Goal: Check status: Check status

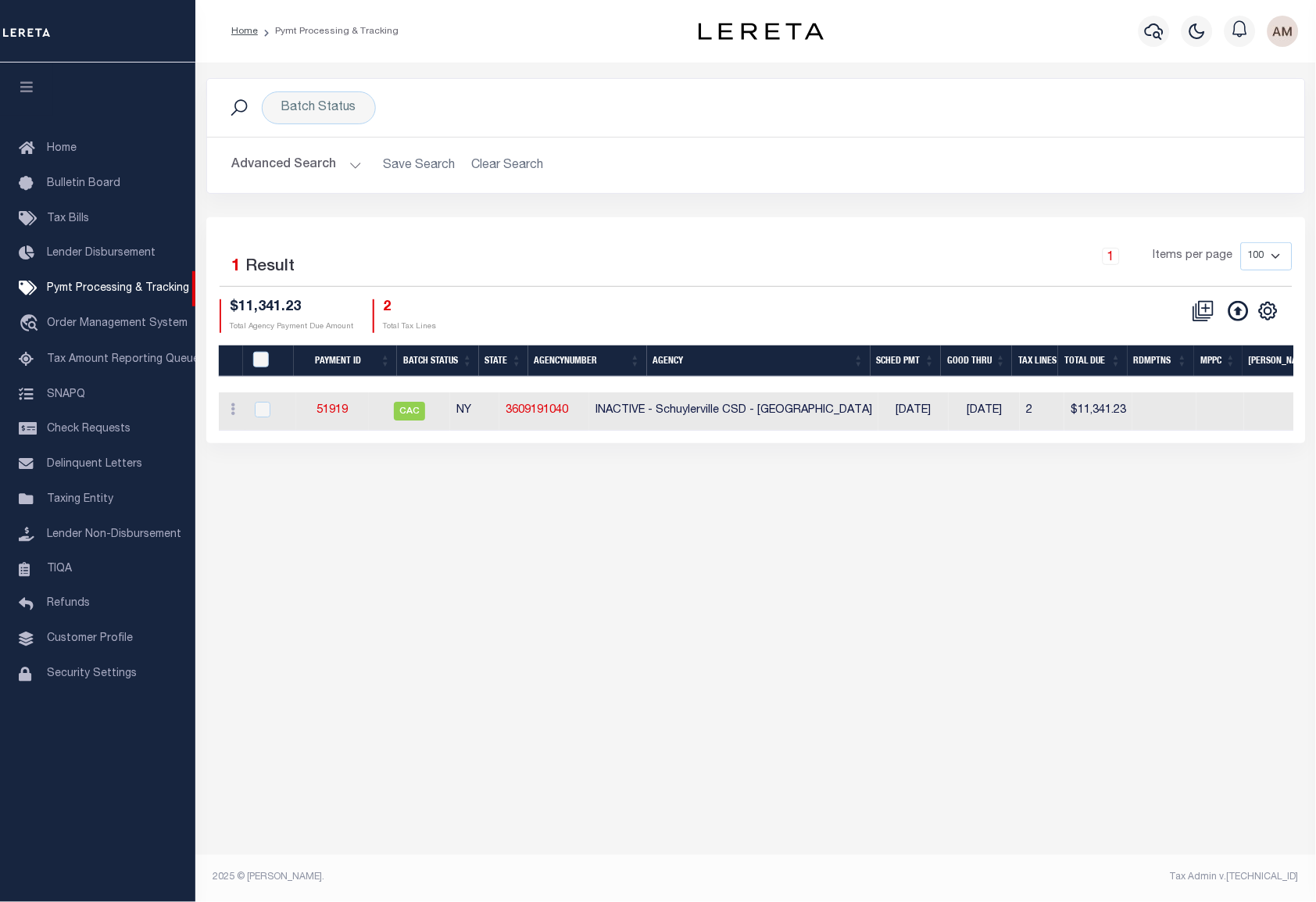
click at [1196, 31] on icon "button" at bounding box center [1197, 31] width 19 height 19
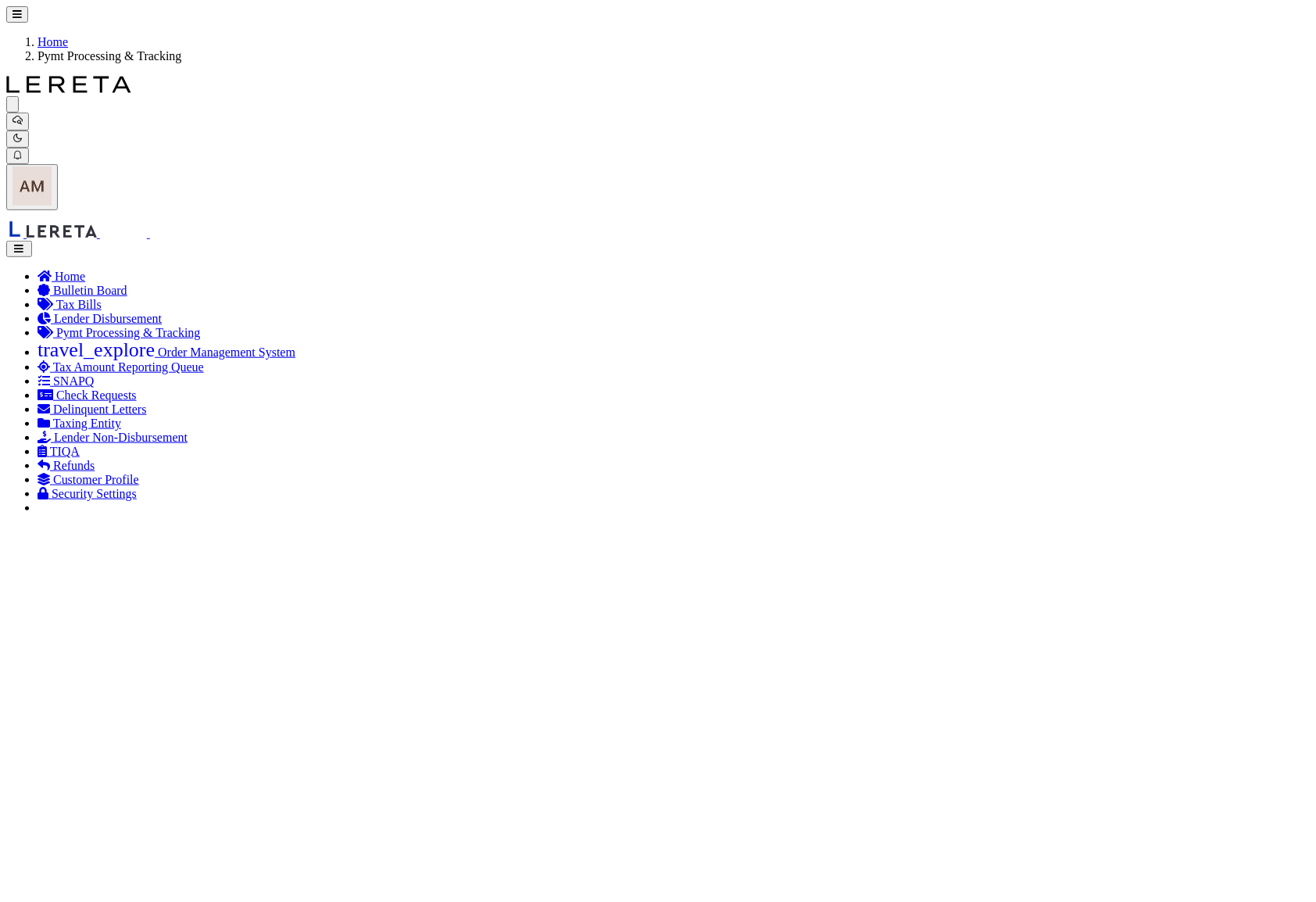
click at [22, 133] on icon "button" at bounding box center [17, 137] width 10 height 10
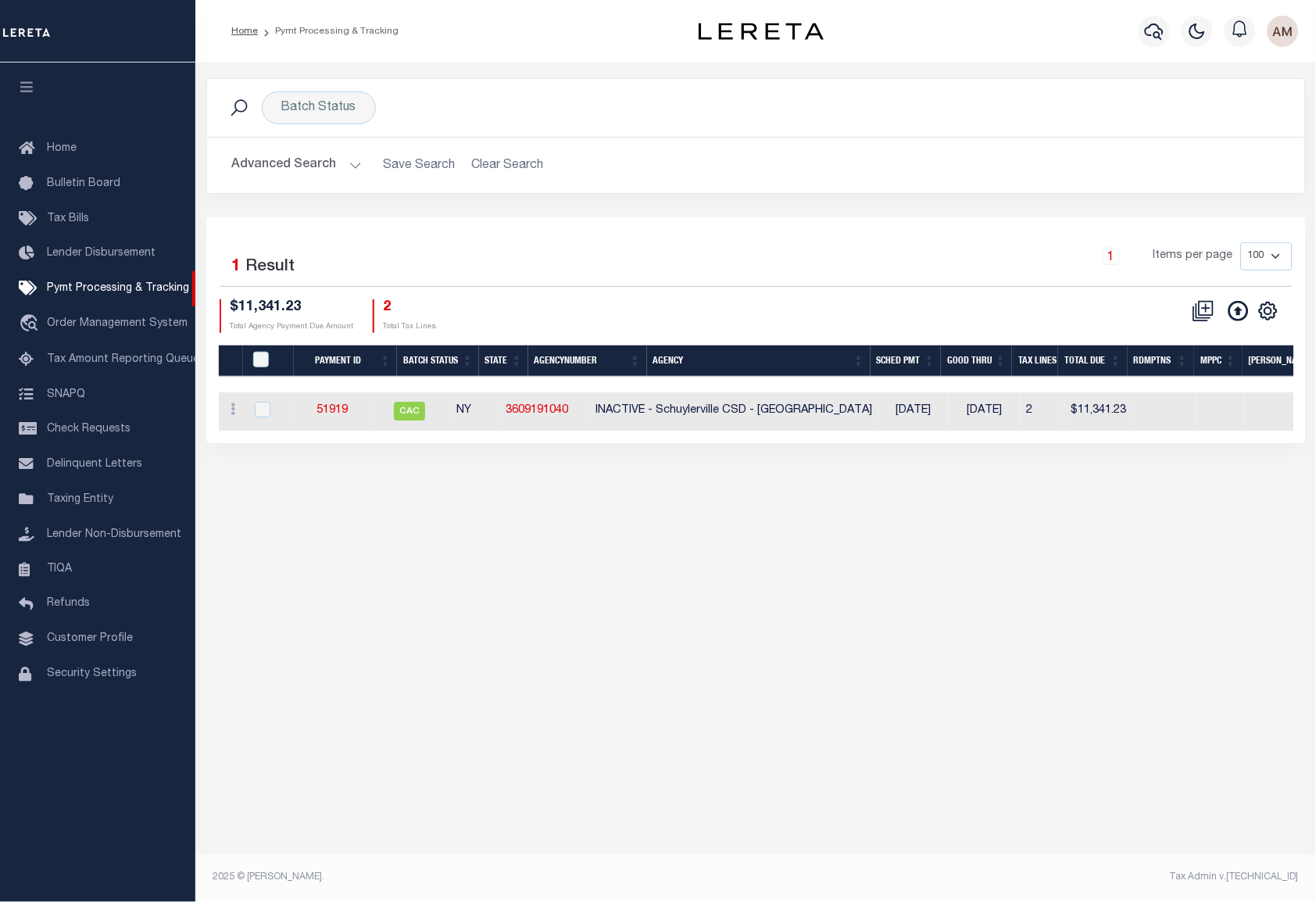
click at [1184, 35] on button "button" at bounding box center [1197, 31] width 31 height 31
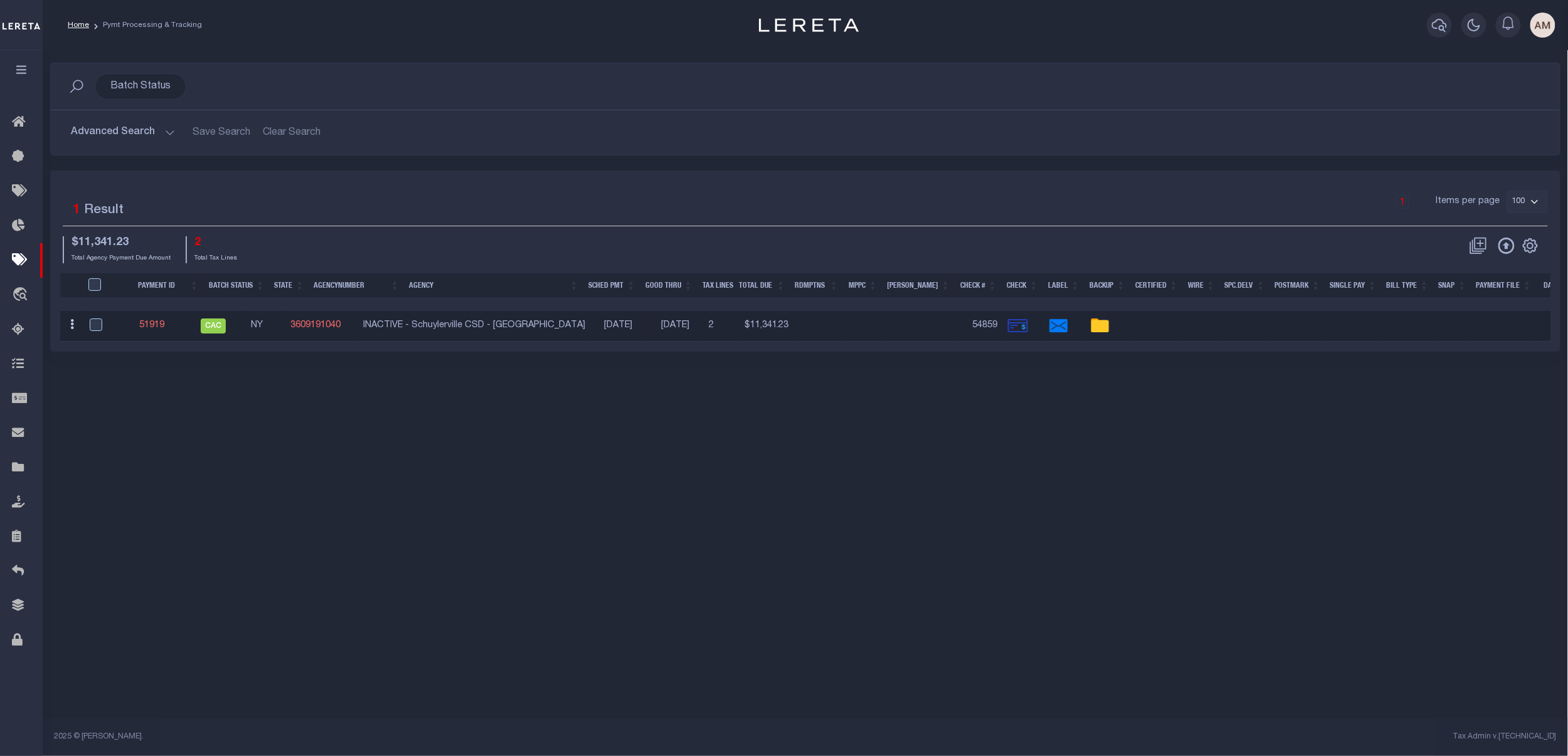
click at [119, 138] on button "Advanced Search" at bounding box center [123, 132] width 104 height 24
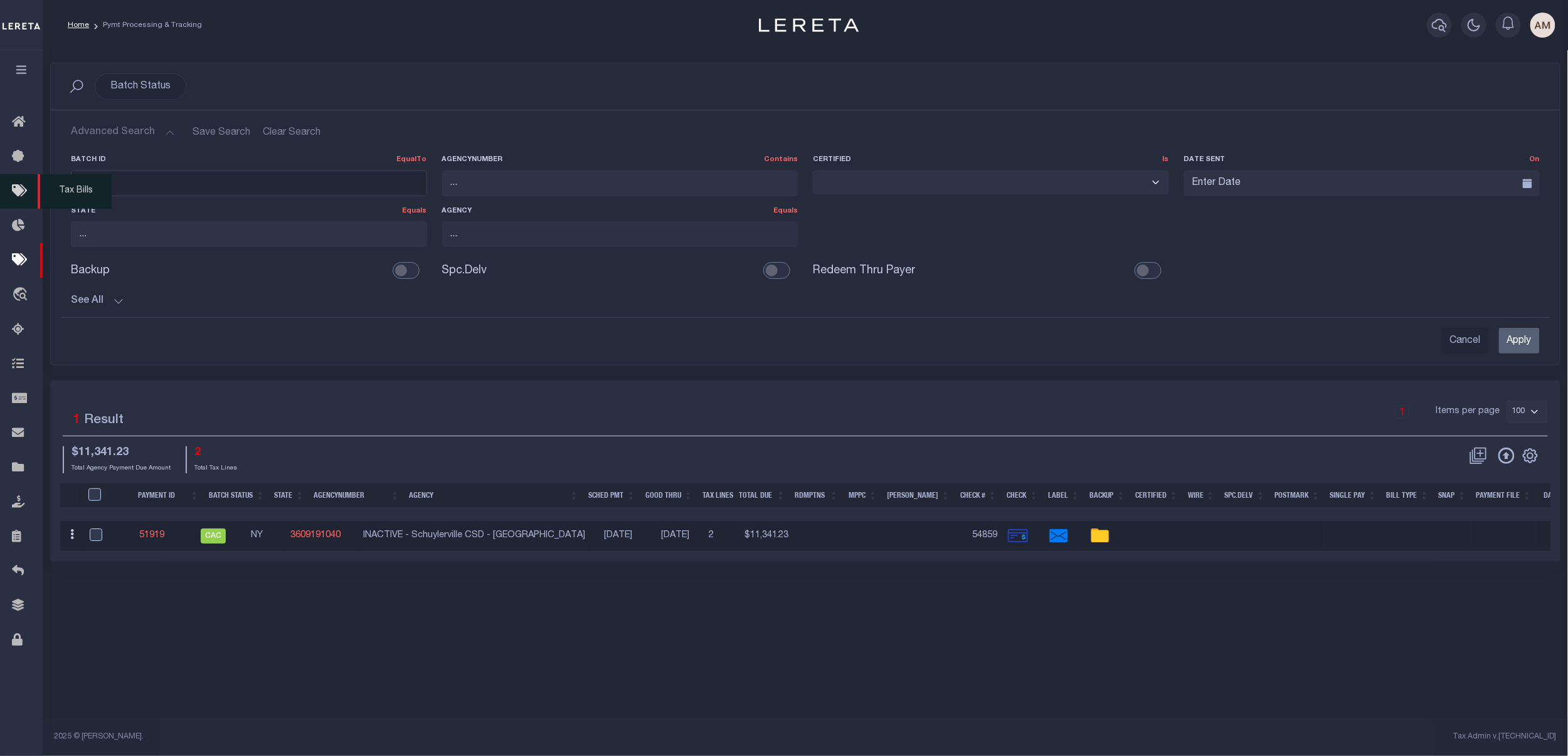
drag, startPoint x: 121, startPoint y: 181, endPoint x: 29, endPoint y: 181, distance: 92.0
click at [28, 180] on div "Home Pymt Processing & Tracking" at bounding box center [784, 365] width 1568 height 730
click at [203, 164] on label "Batch ID EqualTo Equals Is Not Equal To Is Greater Than Is Less Than" at bounding box center [249, 160] width 356 height 11
click at [164, 537] on link "51919" at bounding box center [152, 534] width 25 height 9
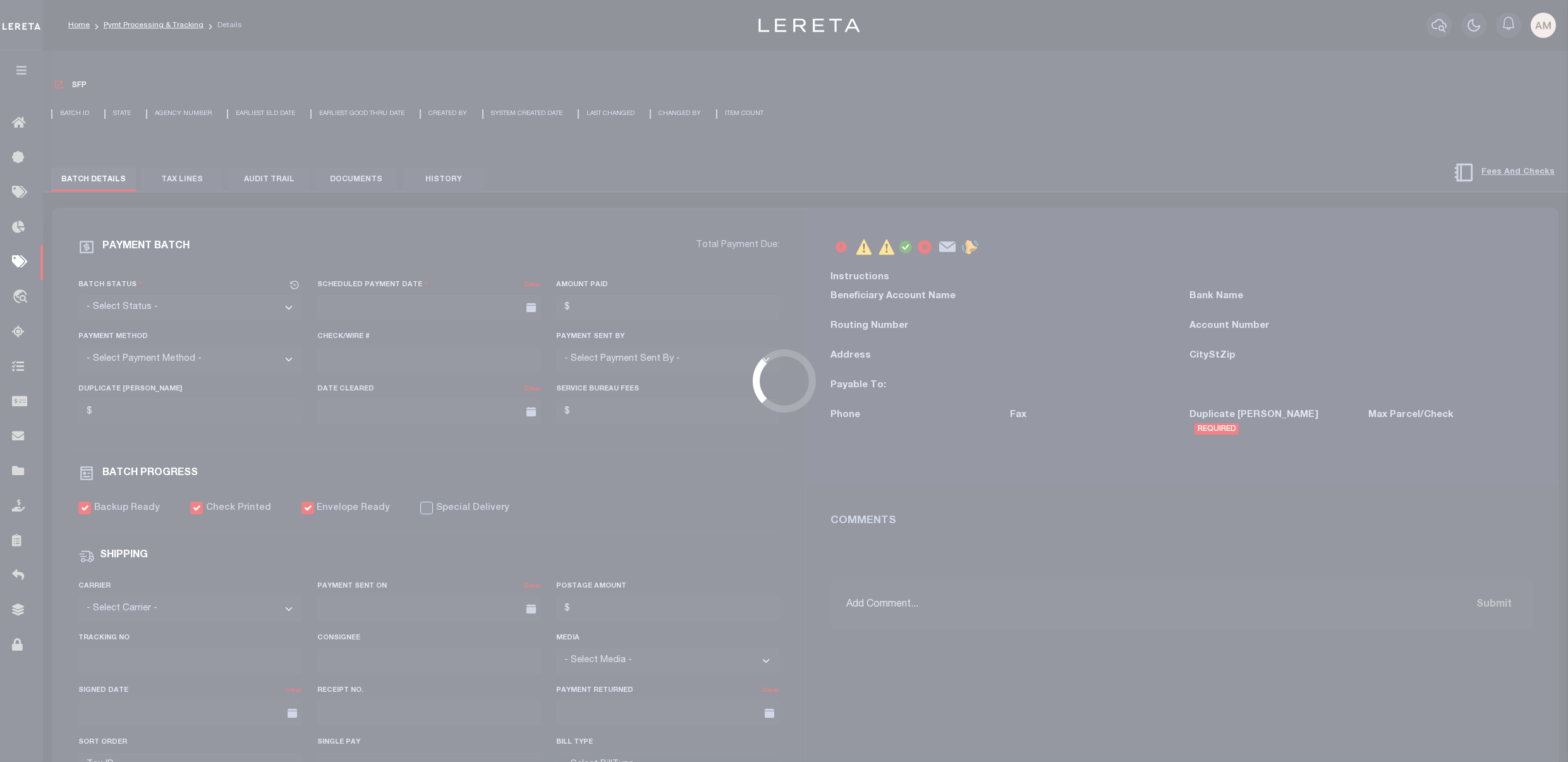
select select "CAC"
type input "[DATE]"
type input "$11,341.23"
select select "CHK"
type input "54859"
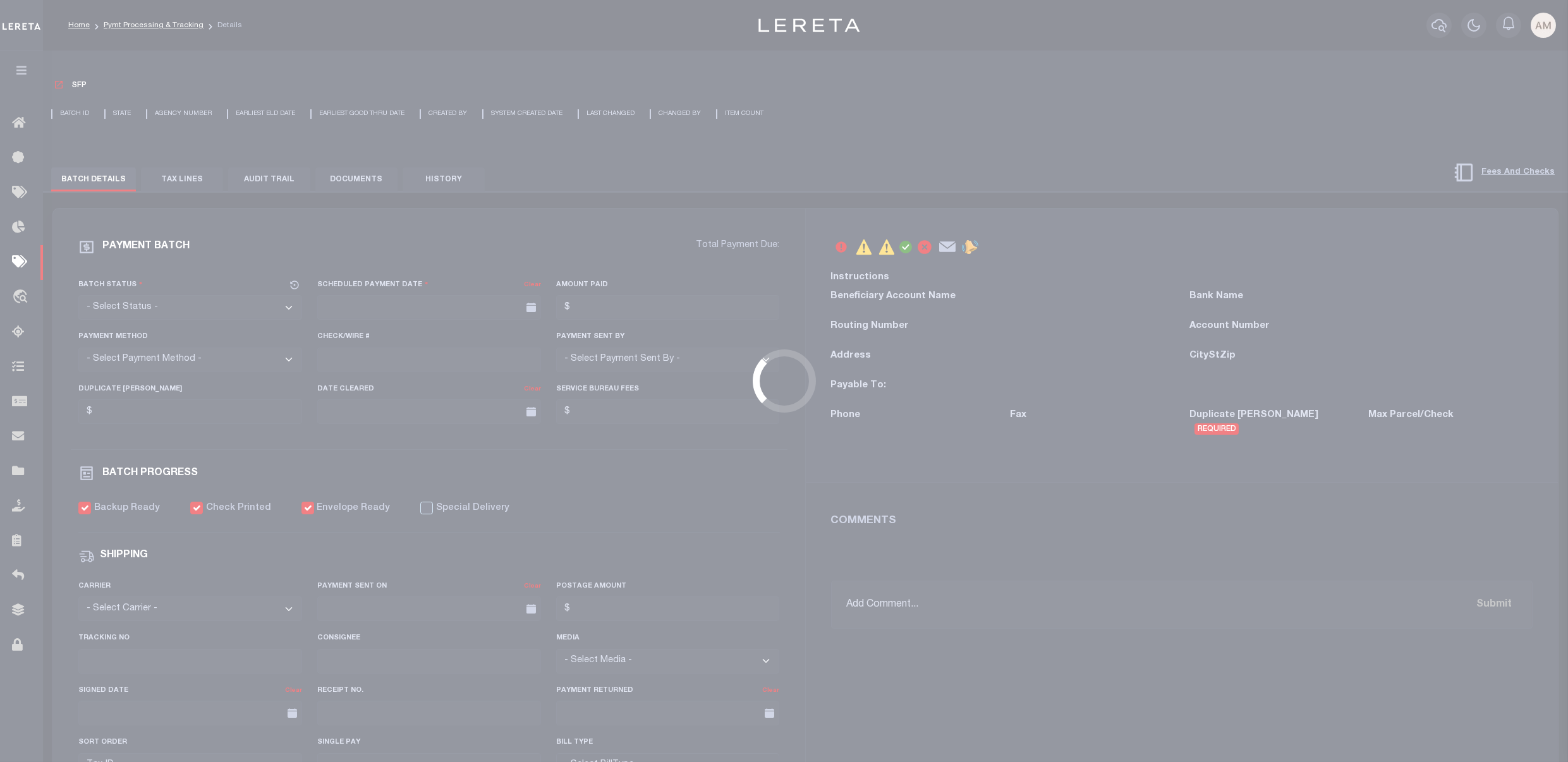
select select
type input "[DATE]"
checkbox input "true"
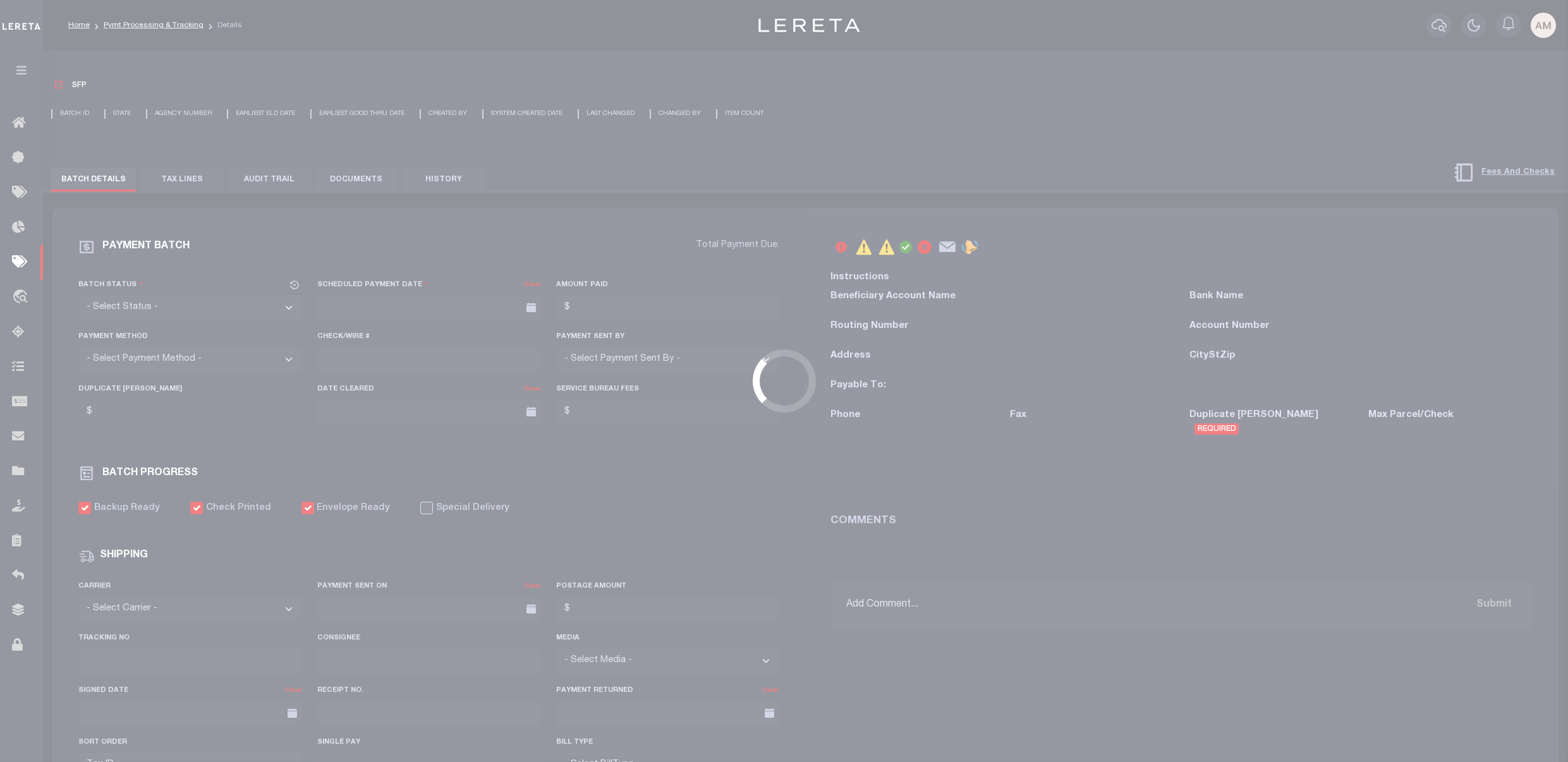
select select "USS"
type input "[DATE]"
type input "$7.75"
type input "9405503699300021149930"
type input "[DATE] GC"
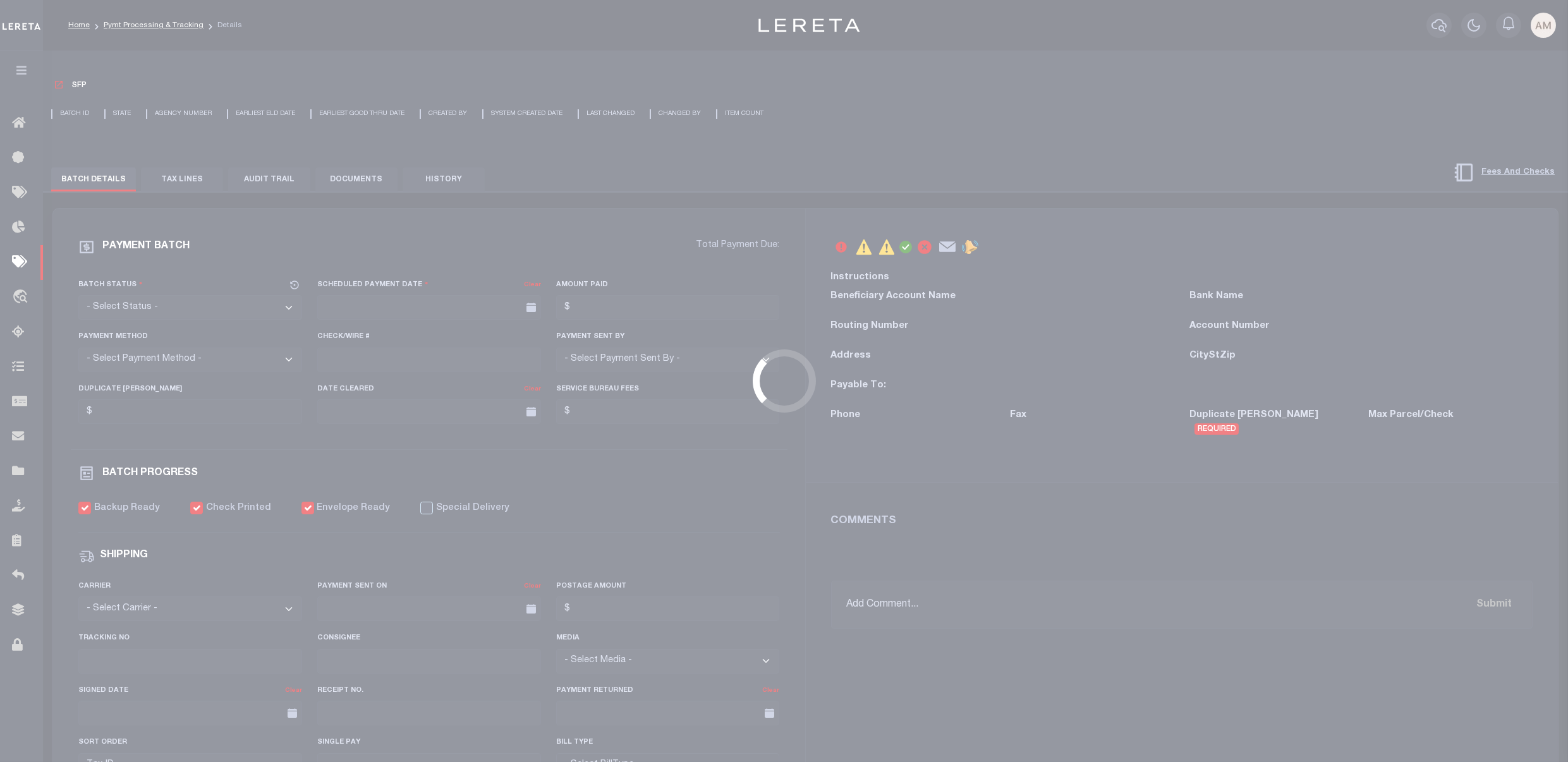
radio input "true"
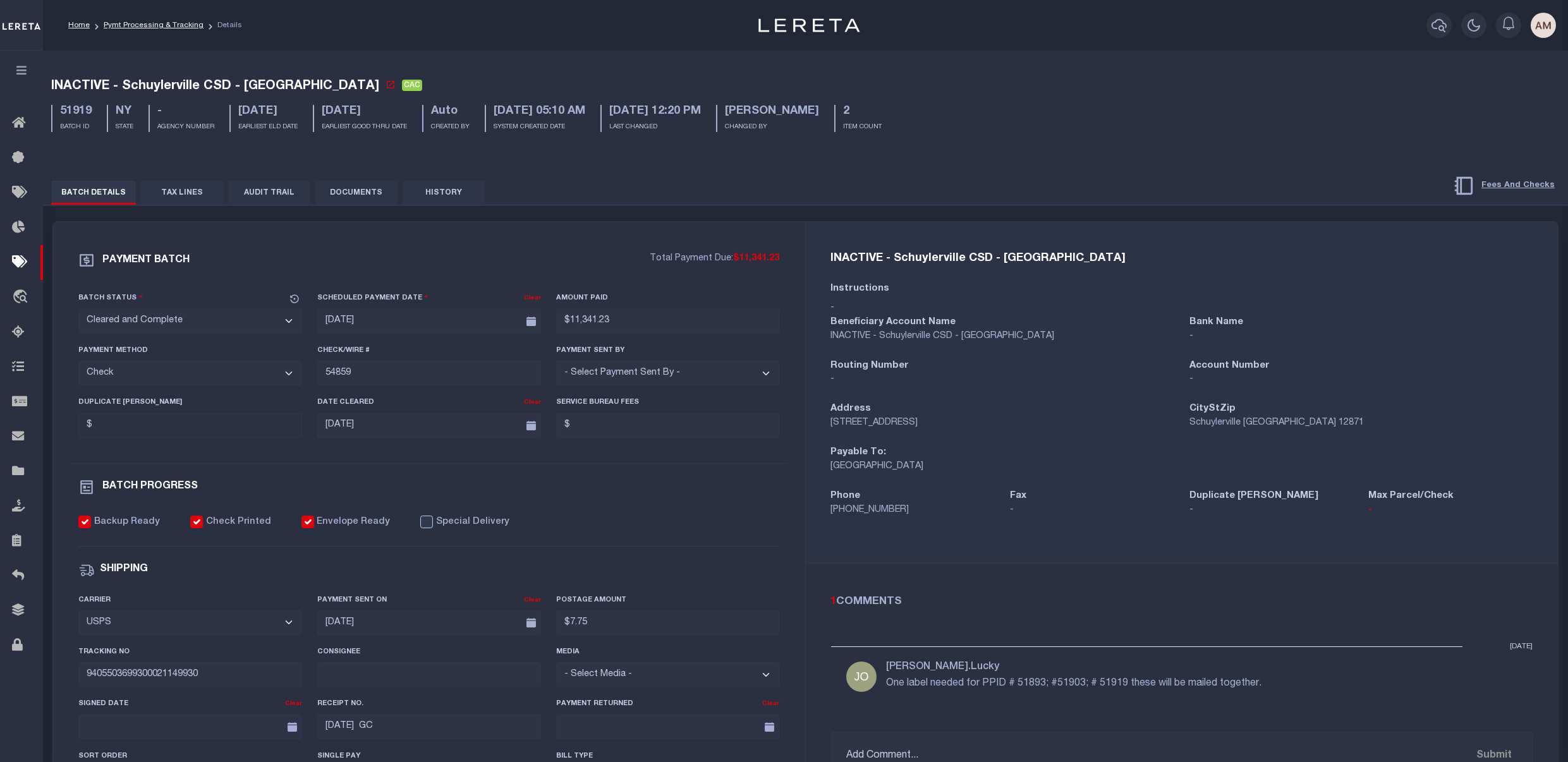
click at [362, 195] on button "DOCUMENTS" at bounding box center [357, 192] width 82 height 24
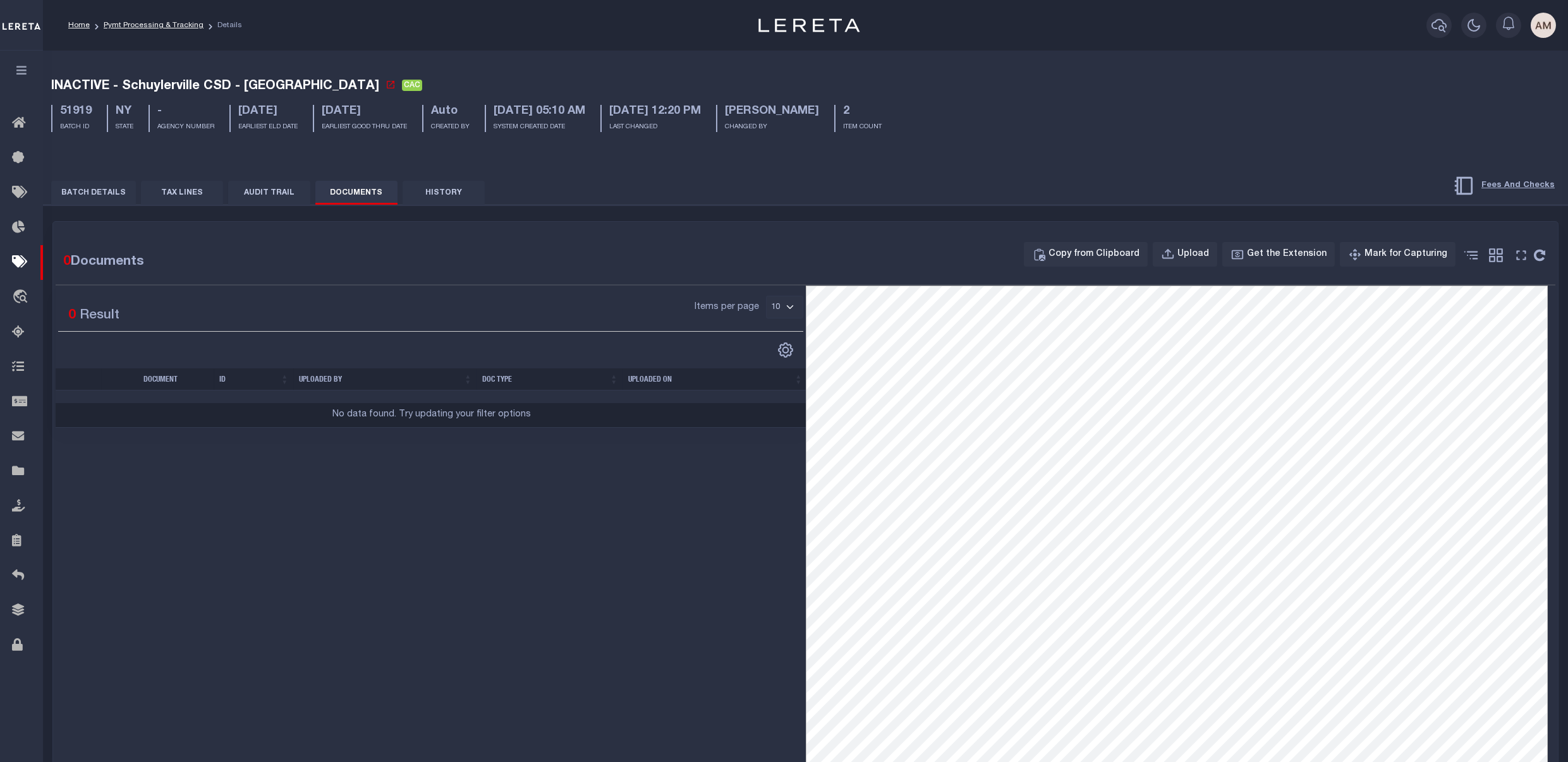
click at [106, 186] on button "BATCH DETAILS" at bounding box center [94, 192] width 85 height 24
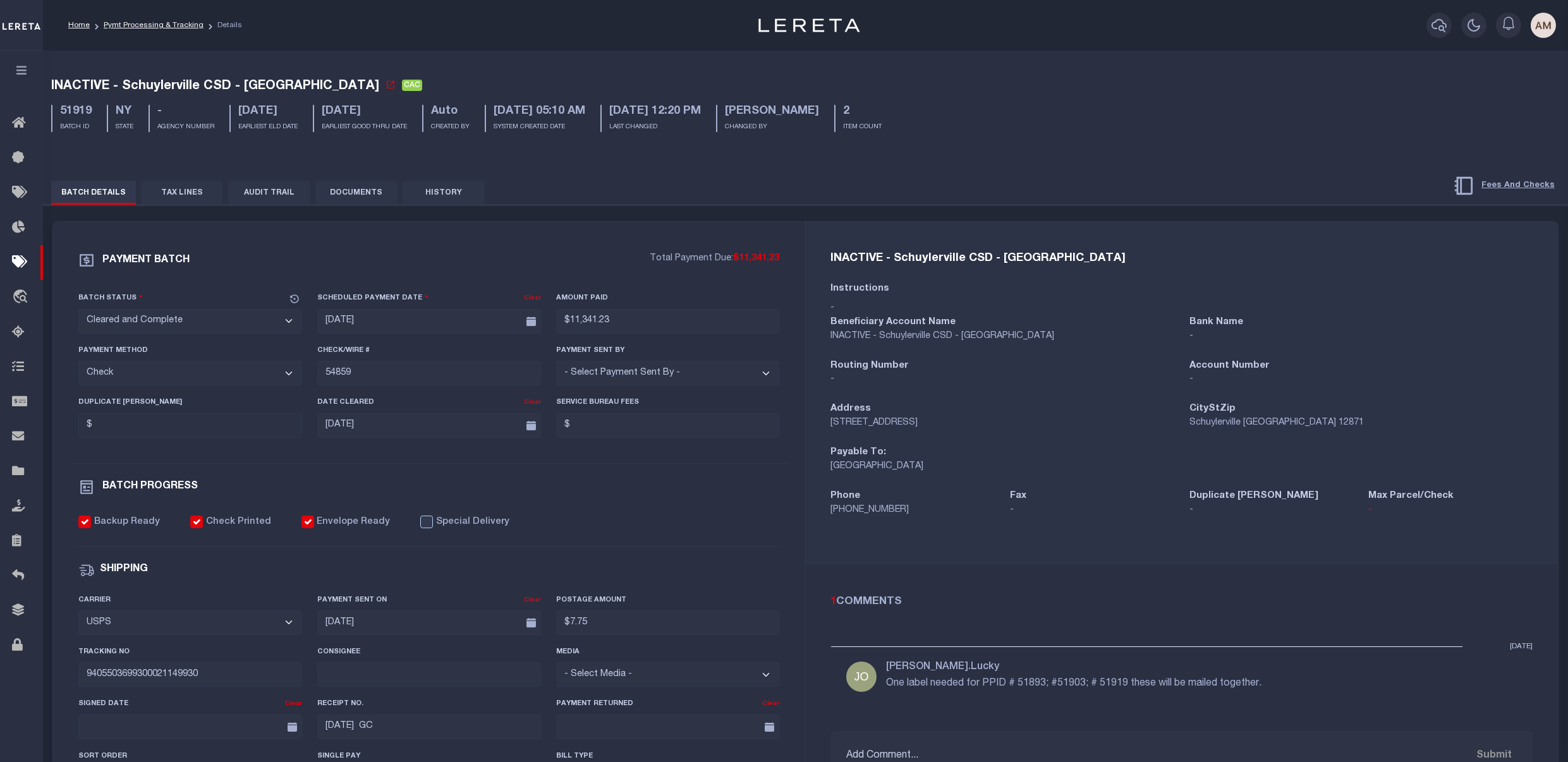
click at [716, 577] on div "SHIPPING" at bounding box center [429, 570] width 702 height 17
drag, startPoint x: 131, startPoint y: 23, endPoint x: 134, endPoint y: 42, distance: 19.2
click at [131, 23] on link "Pymt Processing & Tracking" at bounding box center [153, 25] width 100 height 8
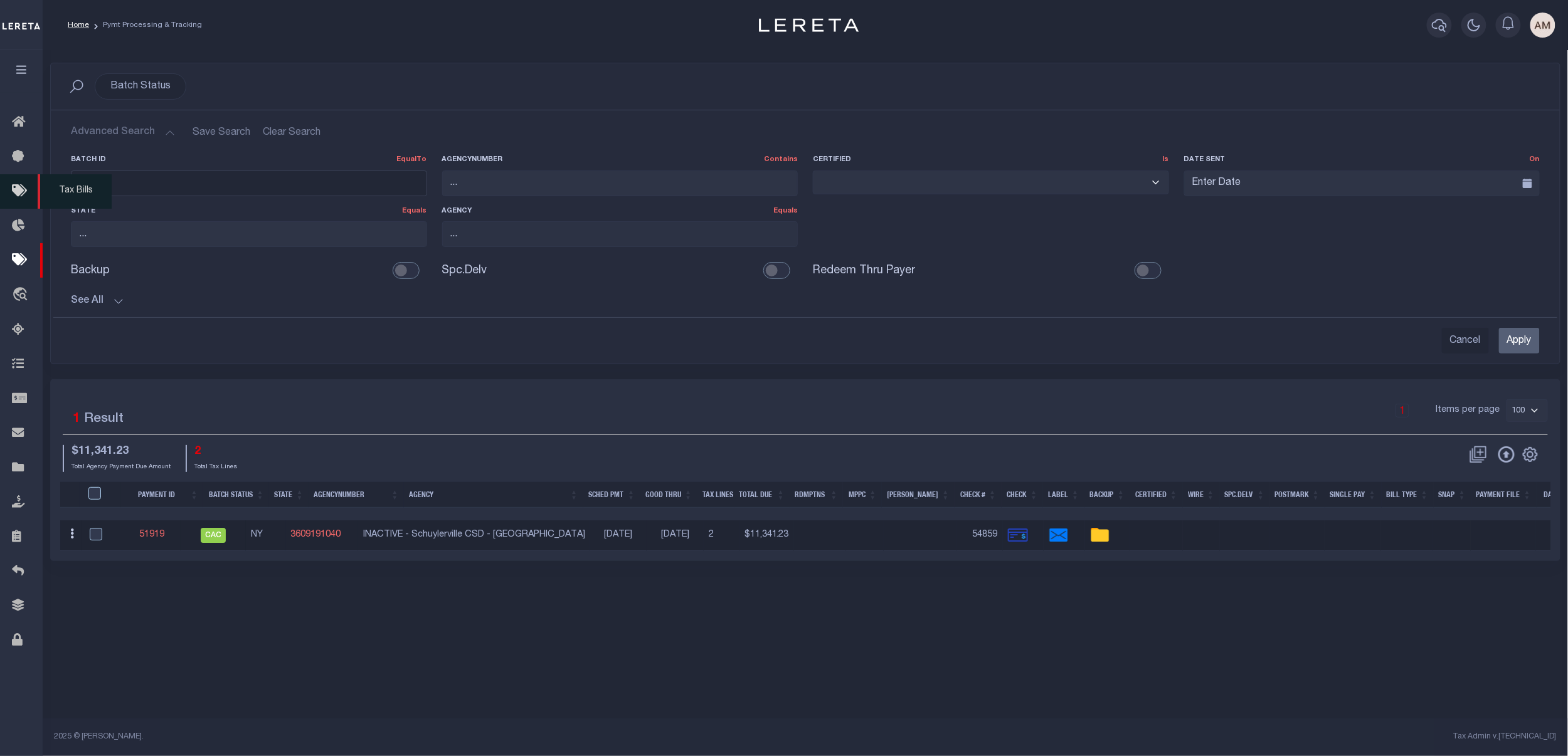
drag, startPoint x: 127, startPoint y: 177, endPoint x: 18, endPoint y: 206, distance: 112.8
click at [17, 204] on div "Home Pymt Processing & Tracking" at bounding box center [784, 365] width 1568 height 730
click at [1056, 351] on input "Apply" at bounding box center [1519, 341] width 41 height 26
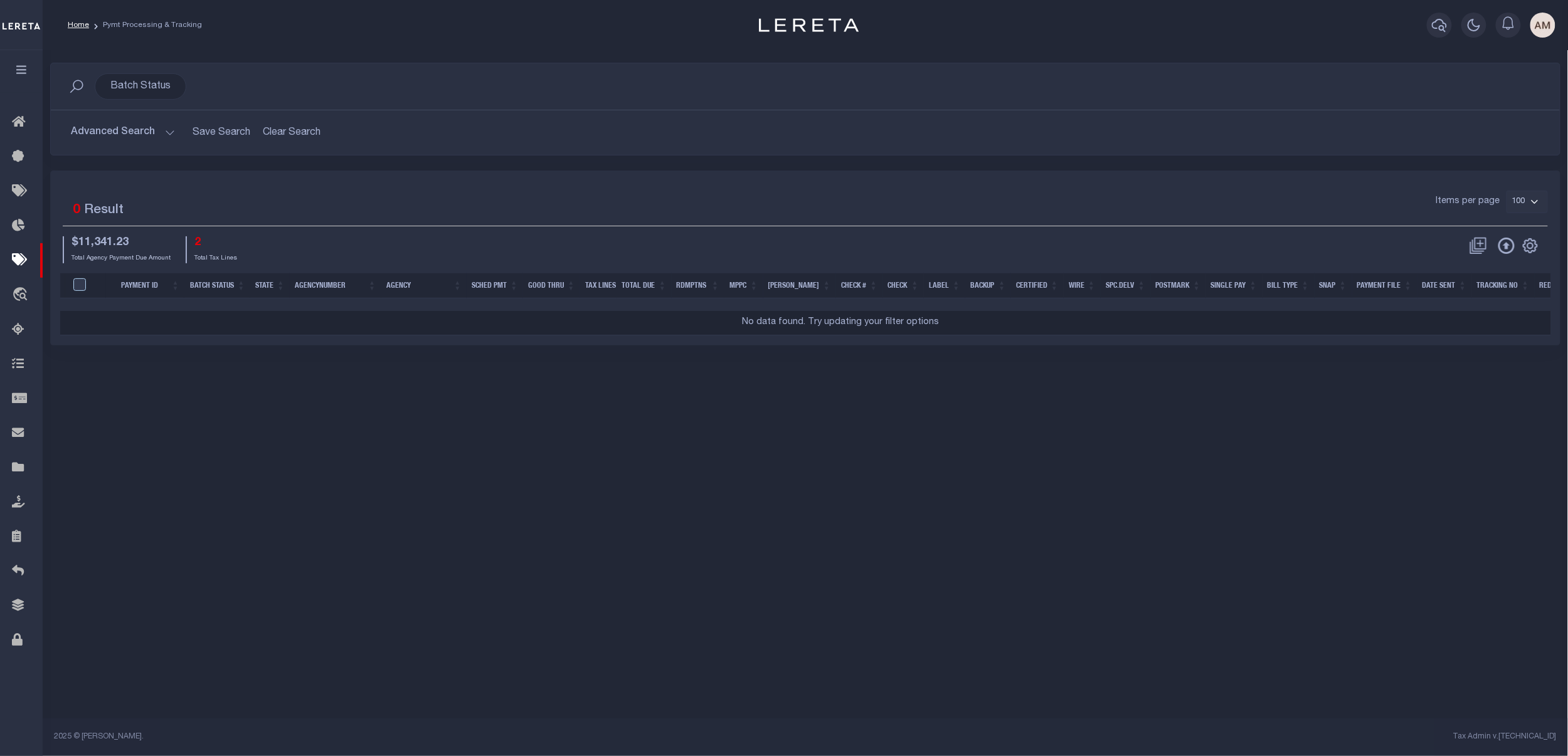
drag, startPoint x: 141, startPoint y: 124, endPoint x: 130, endPoint y: 145, distance: 23.7
click at [142, 124] on button "Advanced Search" at bounding box center [123, 132] width 104 height 24
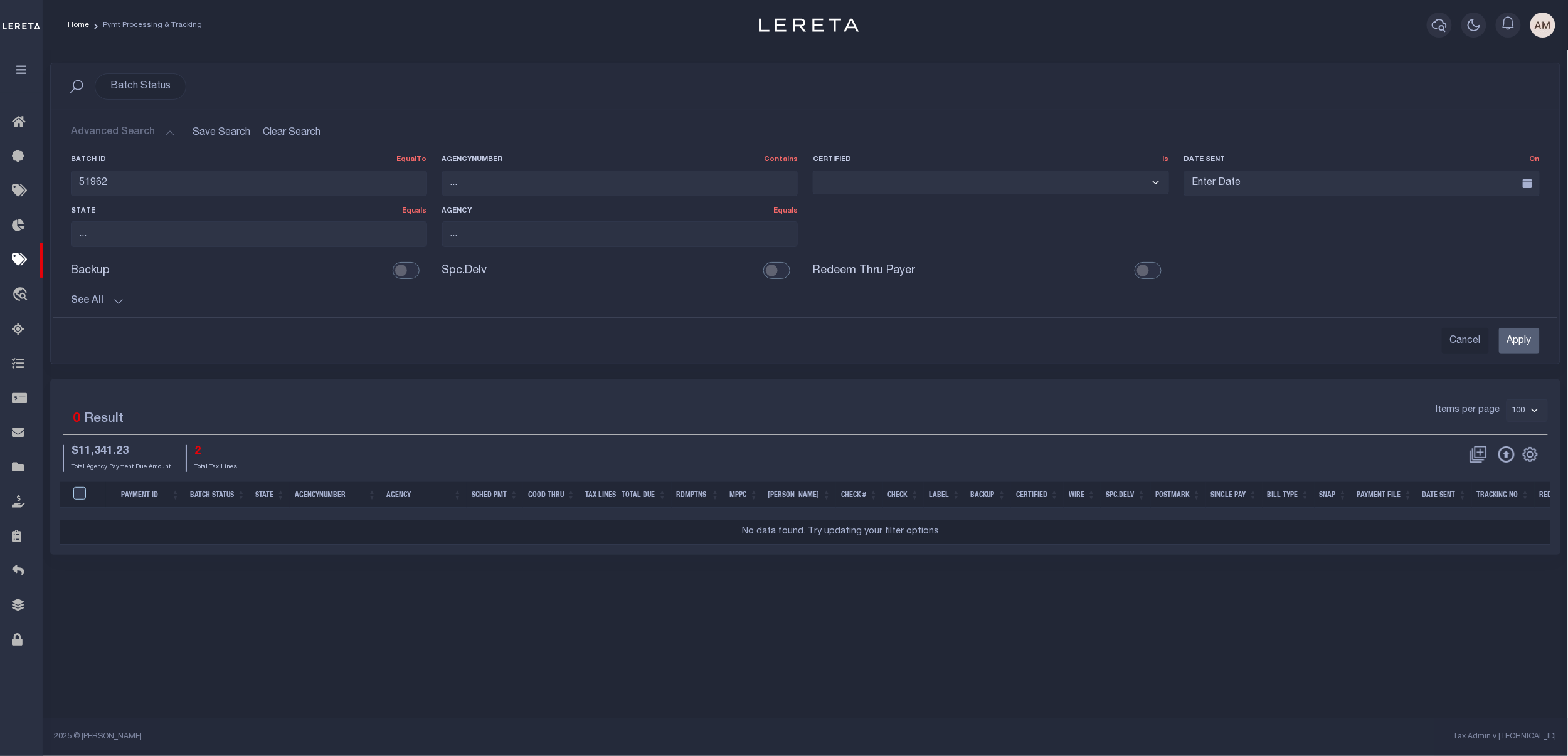
click at [97, 294] on div "See All Payment ID EqualTo Equals Is Not Equal To 51919" at bounding box center [805, 296] width 1469 height 22
click at [100, 300] on button "See All" at bounding box center [805, 301] width 1469 height 12
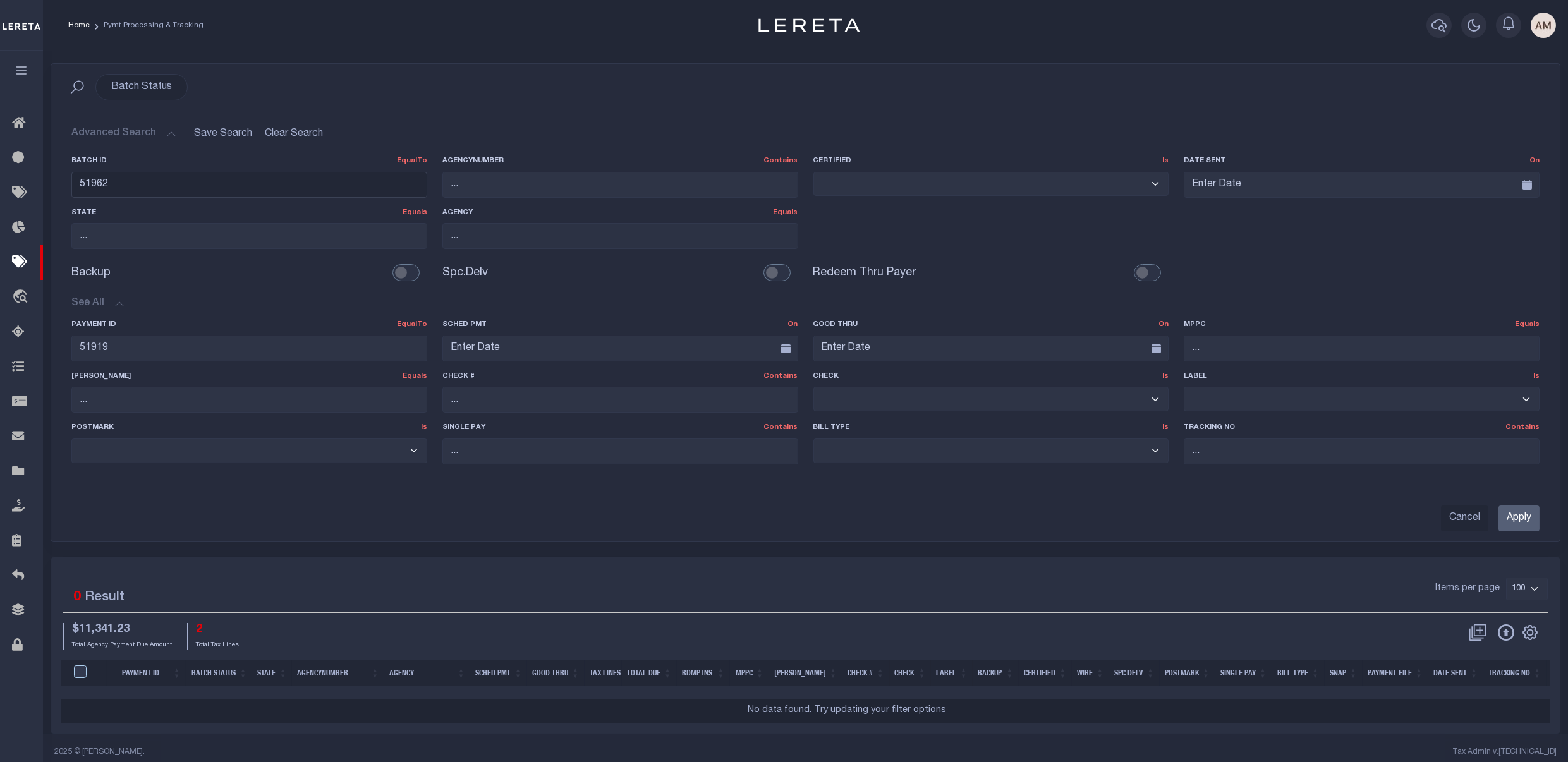
click at [134, 188] on input "51962" at bounding box center [249, 185] width 356 height 26
type input "87759"
click at [1064, 519] on input "Apply" at bounding box center [1519, 519] width 41 height 26
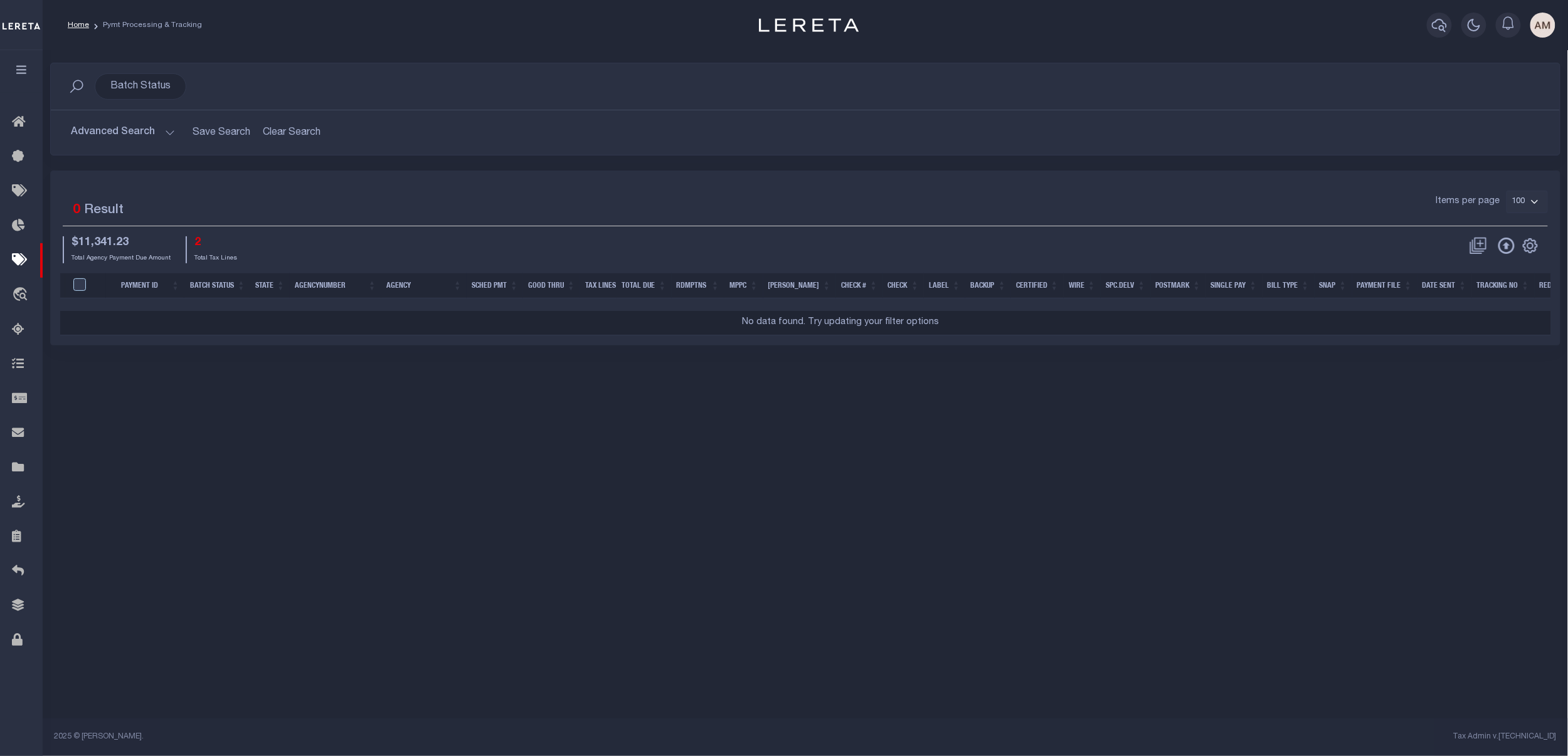
drag, startPoint x: 174, startPoint y: 144, endPoint x: 118, endPoint y: 114, distance: 63.5
click at [174, 143] on h2 "Advanced Search Save Search Clear Search PayeeSearchTable_dynamictable_____Defa…" at bounding box center [805, 132] width 1489 height 24
drag, startPoint x: 118, startPoint y: 114, endPoint x: 119, endPoint y: 136, distance: 22.0
click at [118, 114] on div "Advanced Search Save Search Clear Search PayeeSearchTable_dynamictable_____Defa…" at bounding box center [805, 132] width 1509 height 44
drag, startPoint x: 119, startPoint y: 136, endPoint x: 111, endPoint y: 153, distance: 18.8
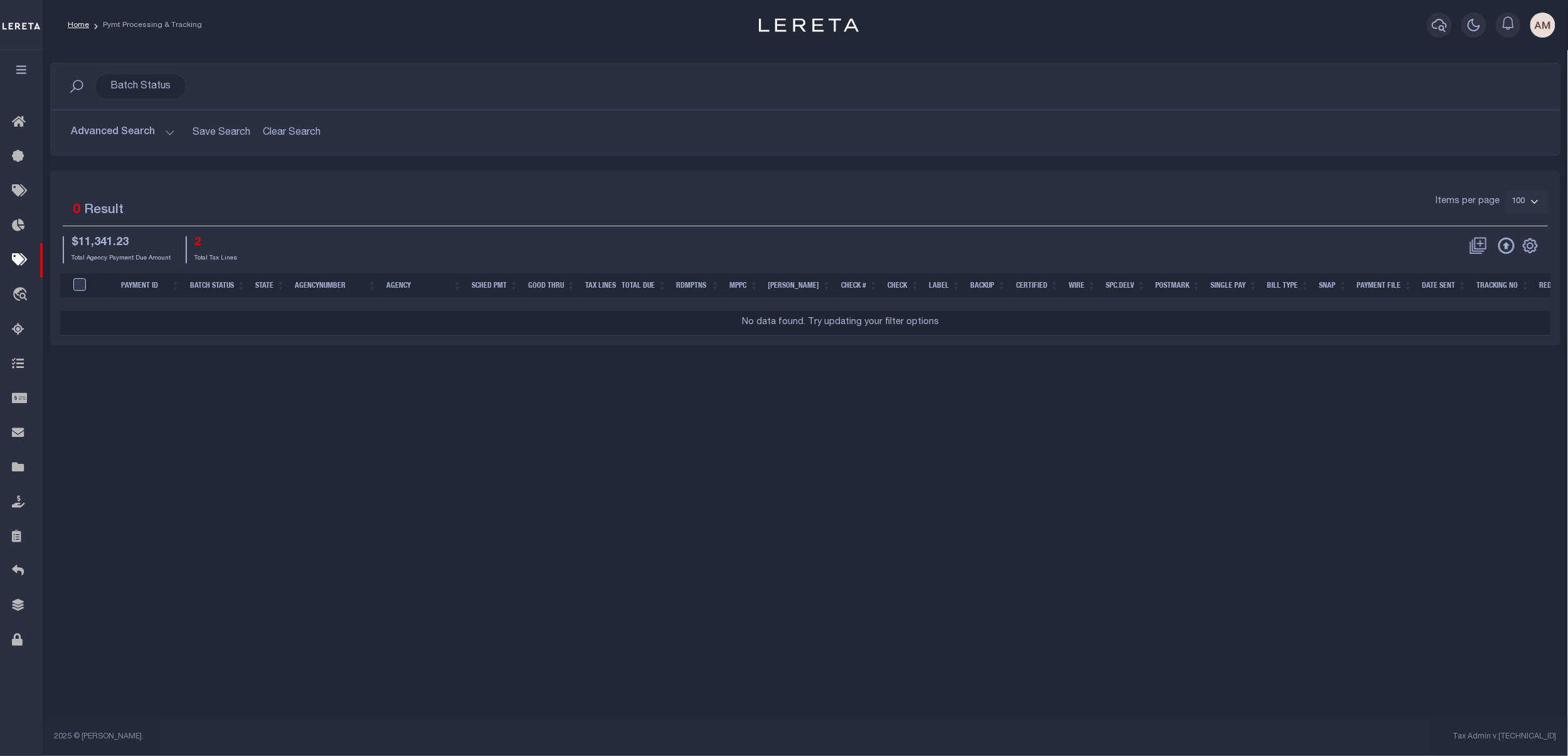
click at [119, 136] on button "Advanced Search" at bounding box center [123, 132] width 104 height 24
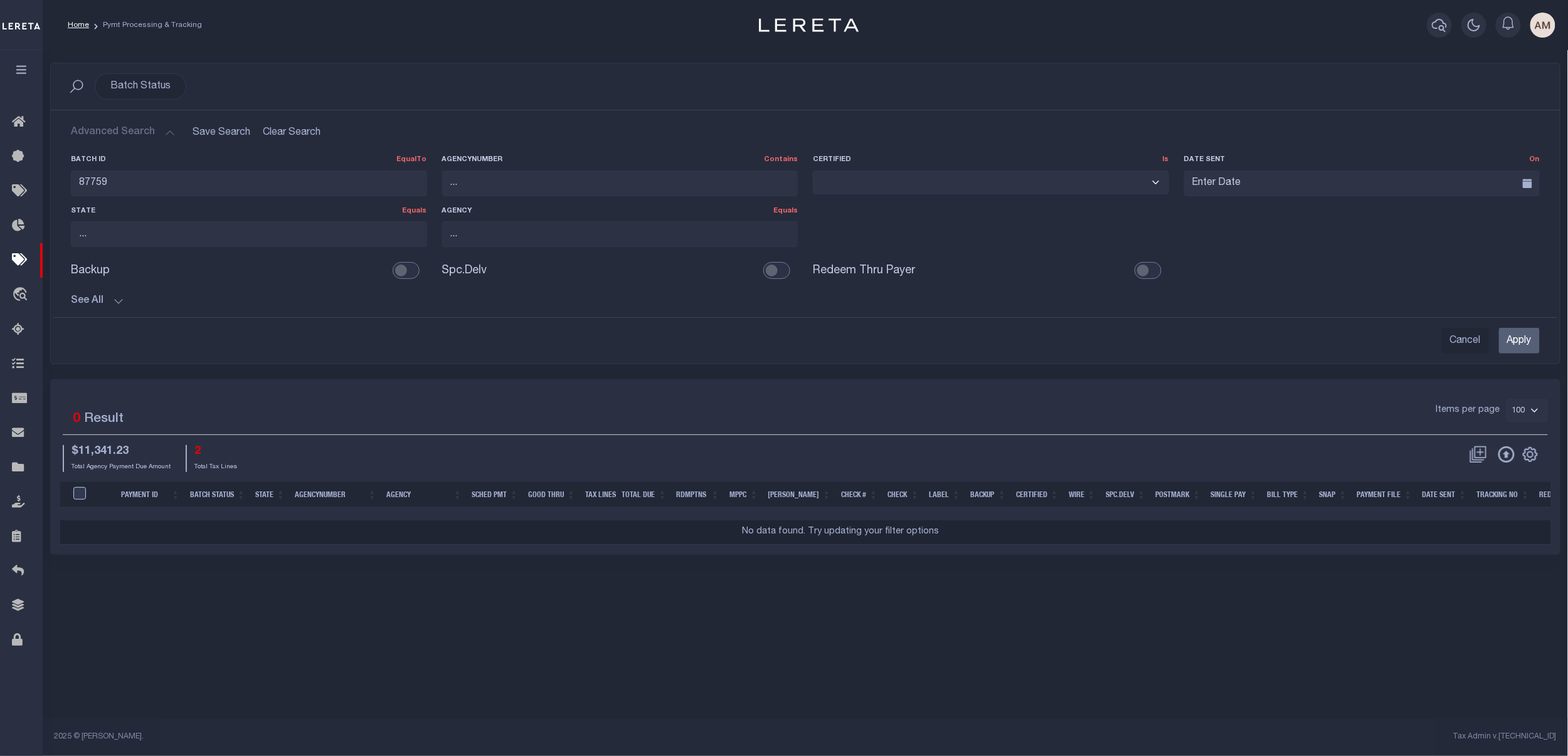
click at [100, 305] on button "See All" at bounding box center [805, 301] width 1469 height 12
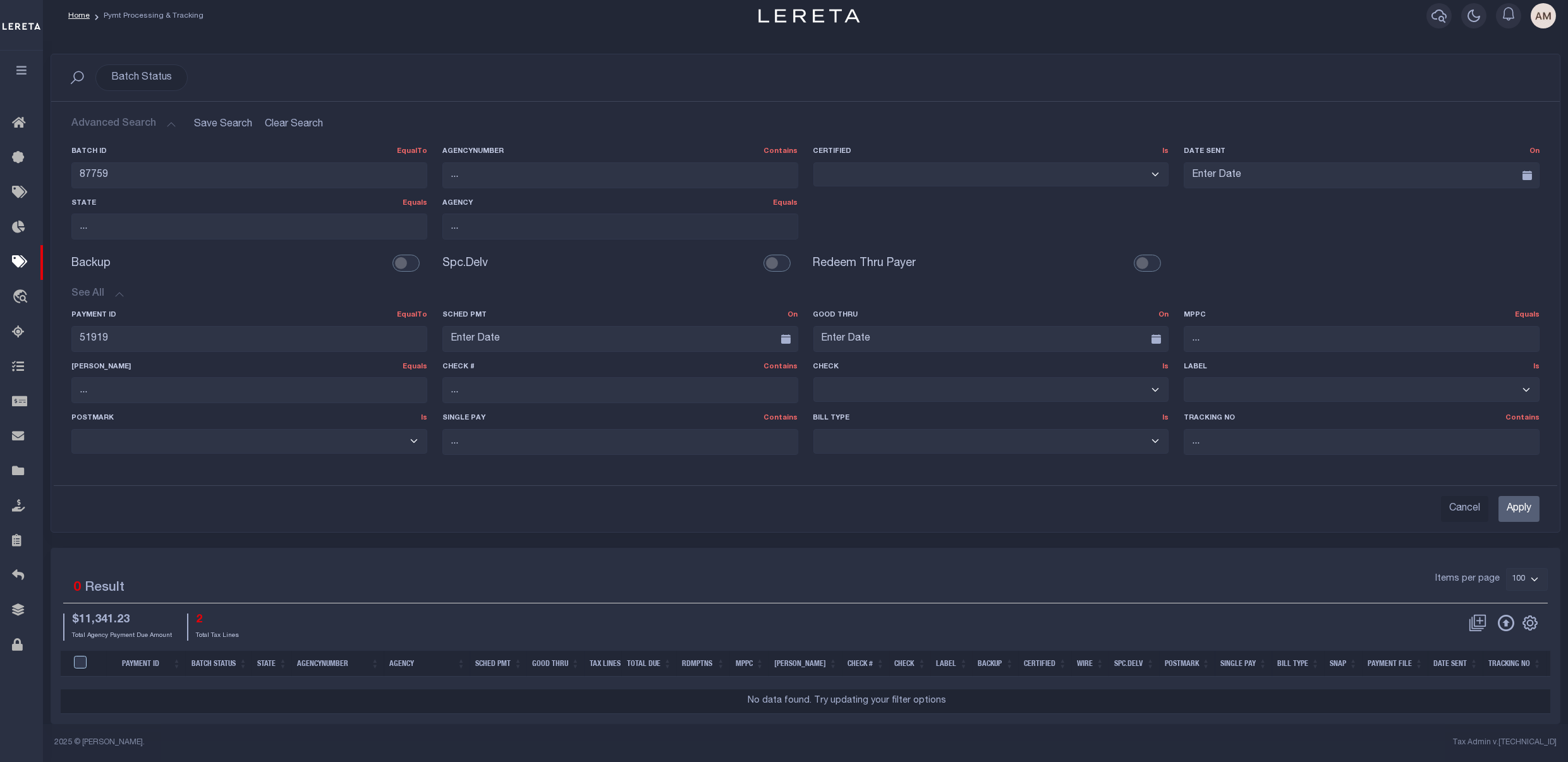
scroll to position [21, 0]
click at [537, 379] on input "text" at bounding box center [620, 390] width 356 height 26
type input "51962"
drag, startPoint x: 153, startPoint y: 178, endPoint x: 58, endPoint y: 192, distance: 96.0
click at [58, 192] on div "Batch ID EqualTo Equals Is Not Equal To Is Greater Than Is Less Than 87759 Agen…" at bounding box center [806, 306] width 1504 height 339
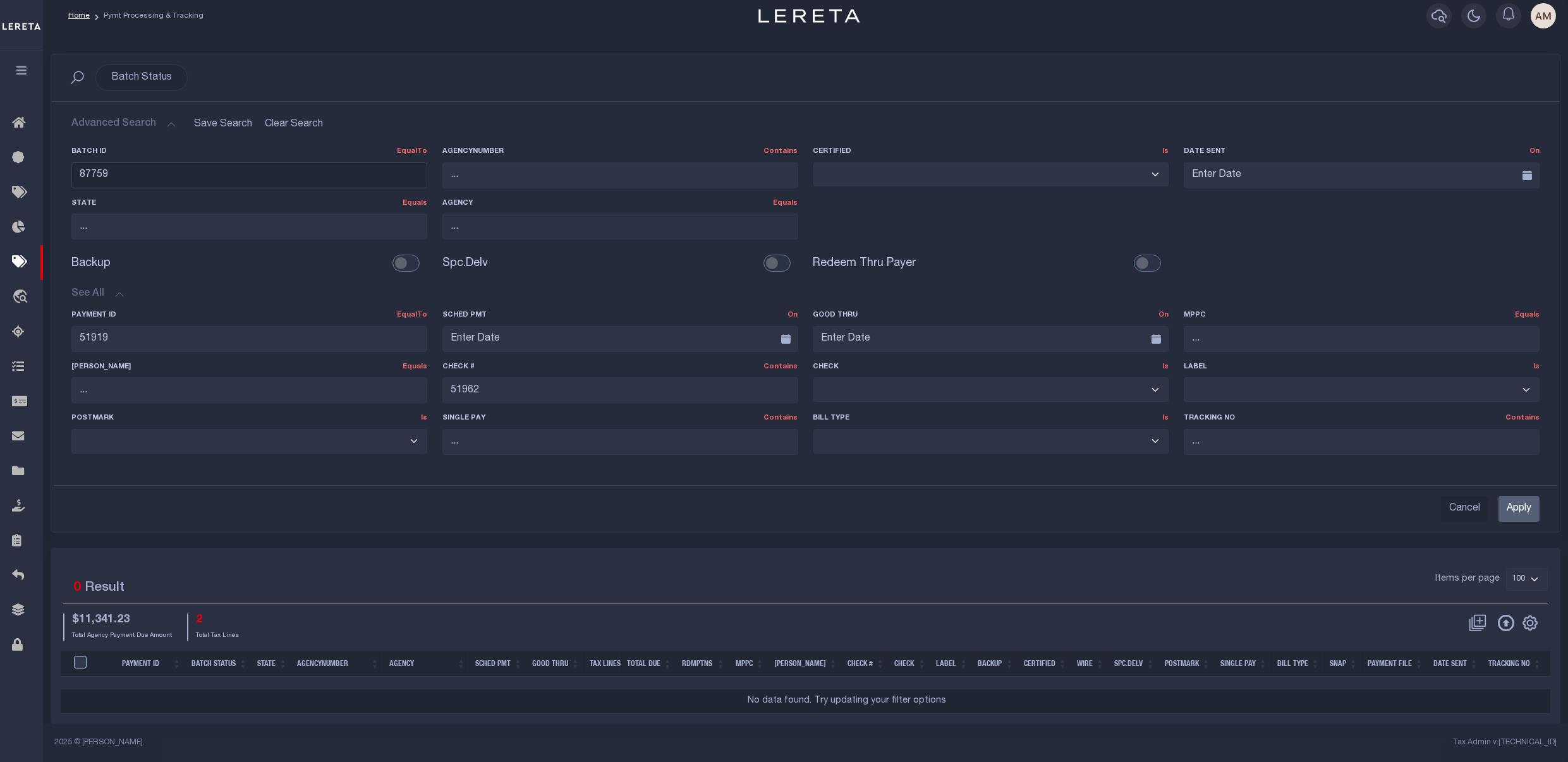
click at [125, 173] on input "87759" at bounding box center [249, 176] width 356 height 26
click at [123, 173] on input "87759" at bounding box center [249, 176] width 356 height 26
click at [122, 173] on input "87759" at bounding box center [249, 176] width 356 height 26
click at [1064, 502] on input "Apply" at bounding box center [1519, 509] width 41 height 26
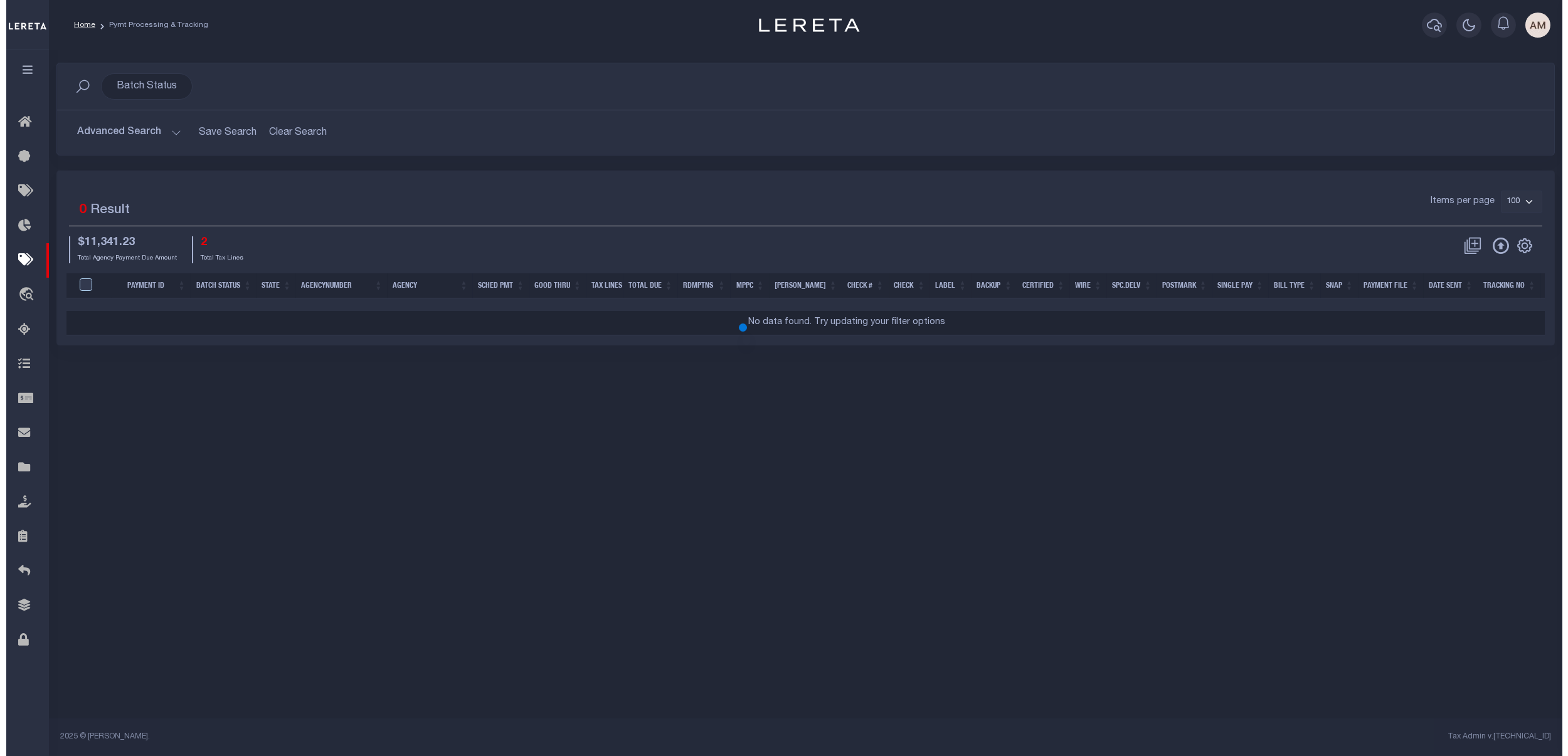
scroll to position [0, 0]
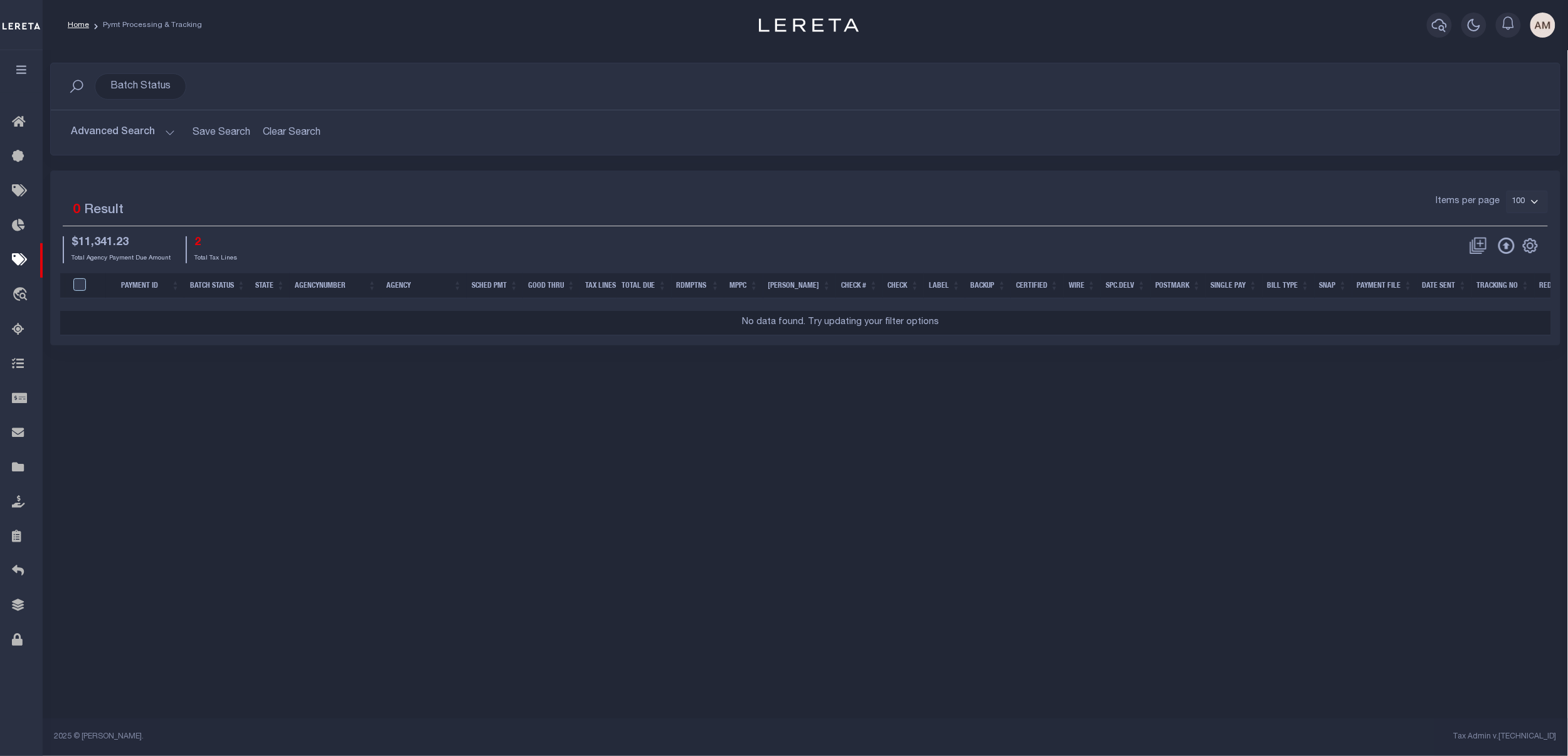
click at [86, 138] on button "Advanced Search" at bounding box center [123, 132] width 104 height 24
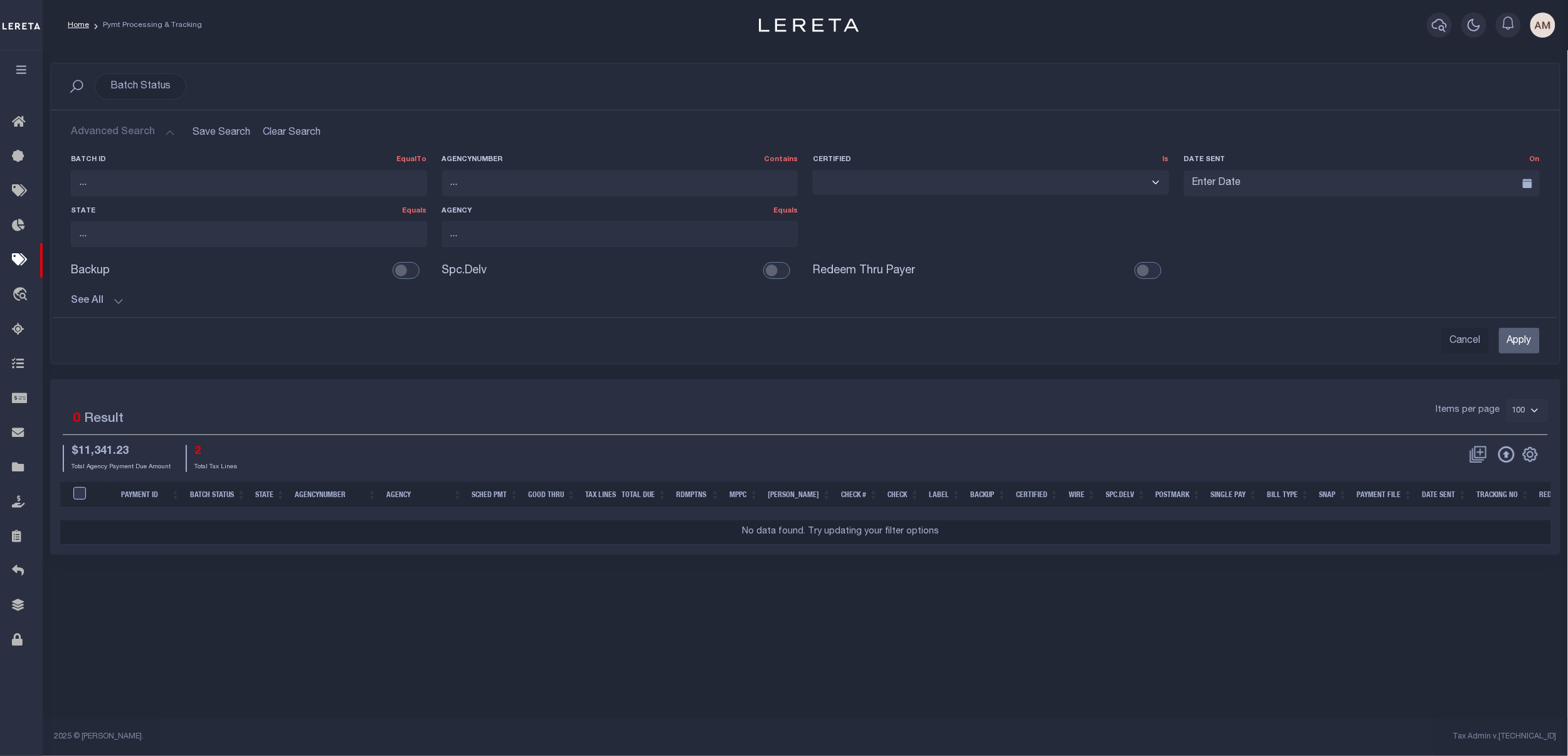
click at [95, 303] on button "See All" at bounding box center [805, 301] width 1469 height 12
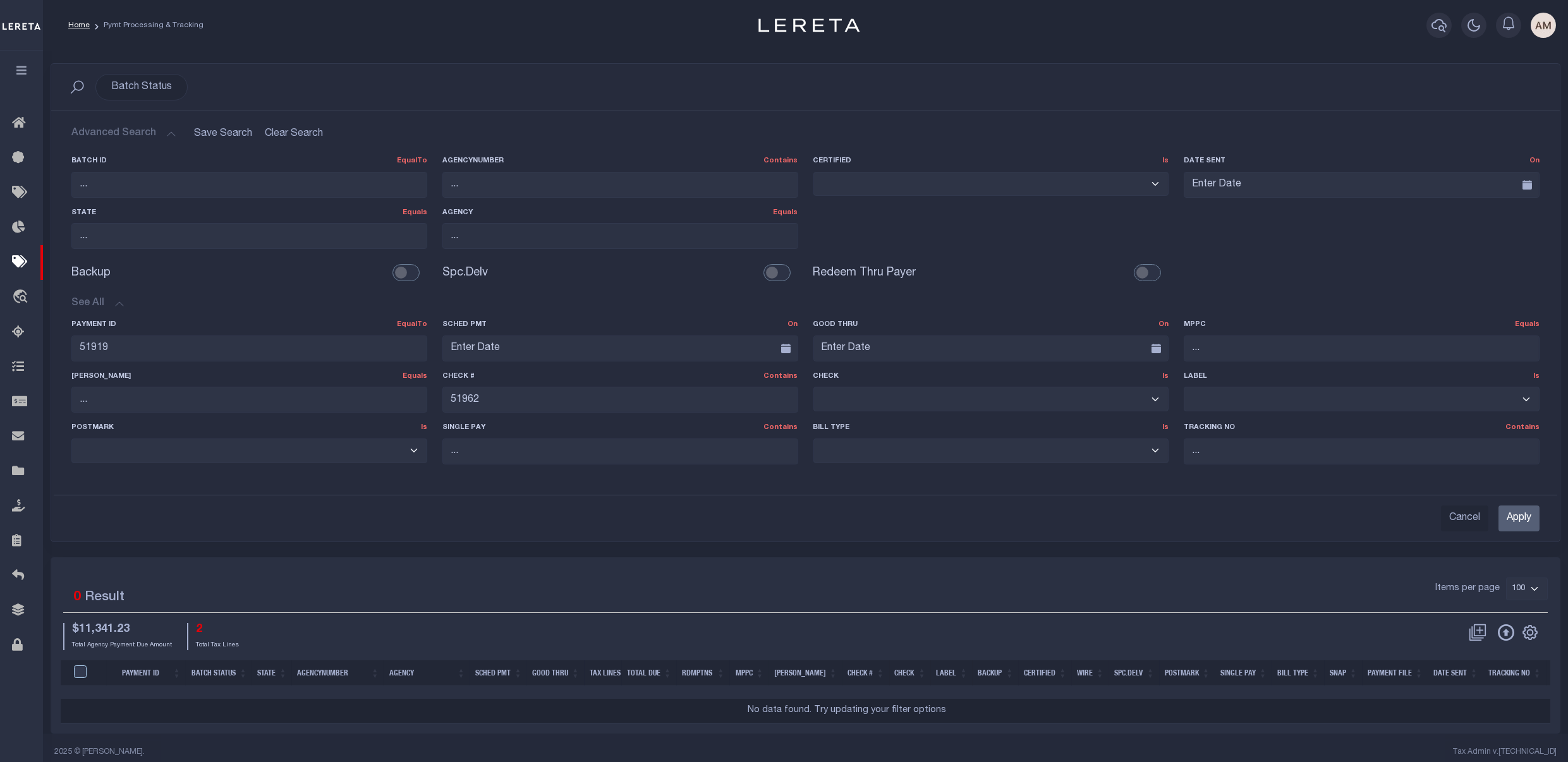
click at [1064, 521] on input "Apply" at bounding box center [1519, 519] width 41 height 26
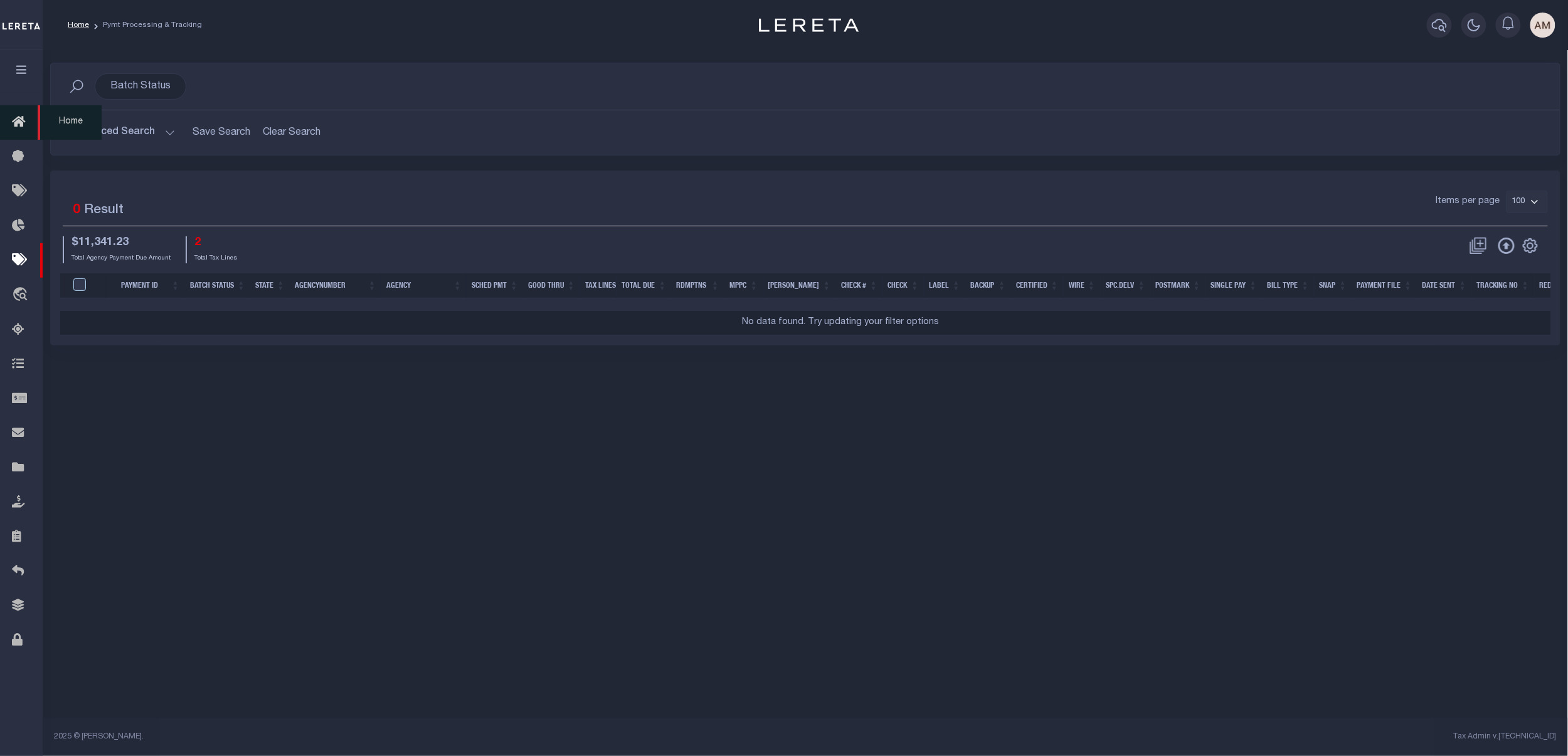
click at [34, 119] on link "Home" at bounding box center [21, 122] width 43 height 34
